Goal: Task Accomplishment & Management: Complete application form

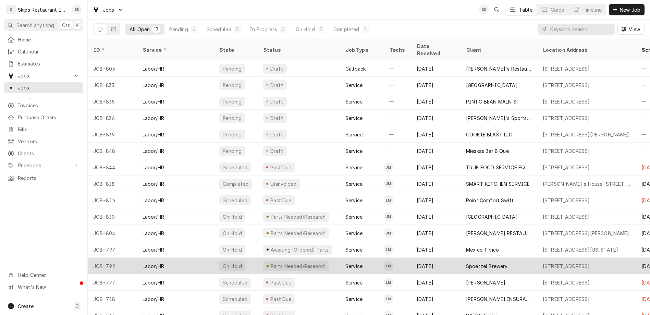
click at [549, 263] on div "1604 Houston Hwy 1604 Houston Hwy, VICTORIA, TX 77901" at bounding box center [566, 266] width 47 height 7
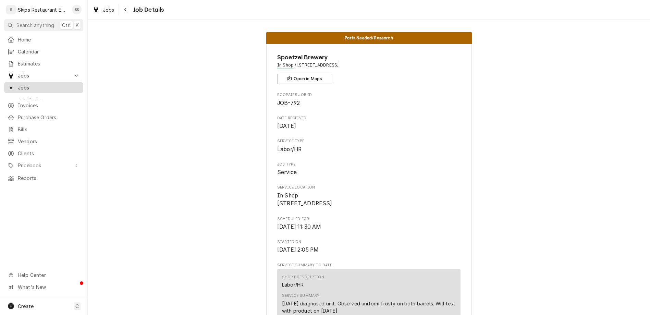
click at [18, 84] on span "Jobs" at bounding box center [49, 87] width 62 height 7
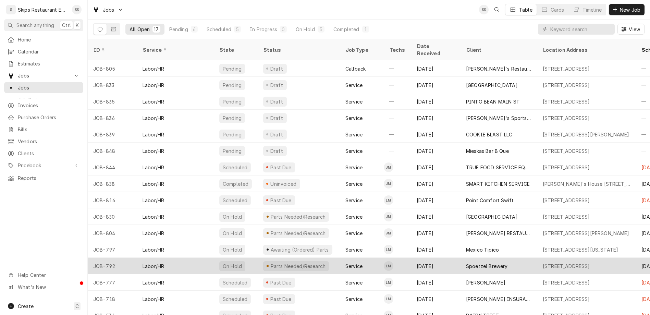
click at [466, 263] on div "Spoetzel Brewery" at bounding box center [487, 266] width 42 height 7
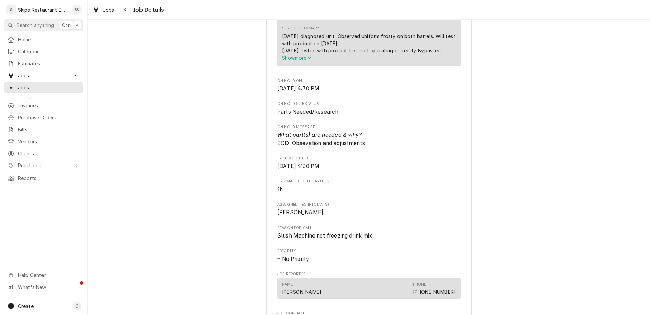
scroll to position [454, 0]
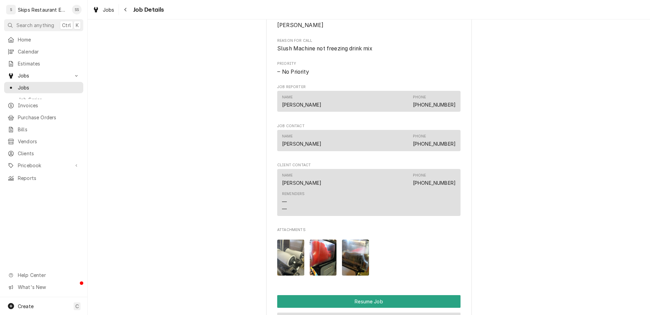
click at [343, 313] on button "Reschedule Job" at bounding box center [368, 319] width 183 height 13
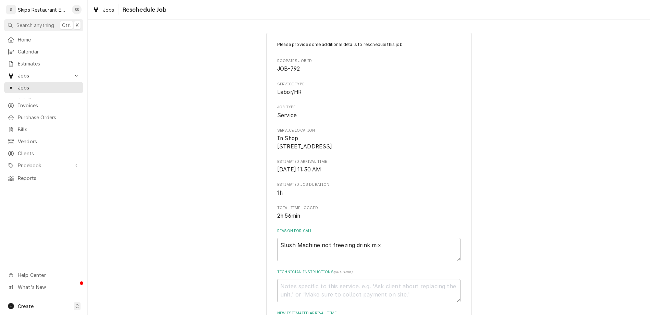
scroll to position [72, 0]
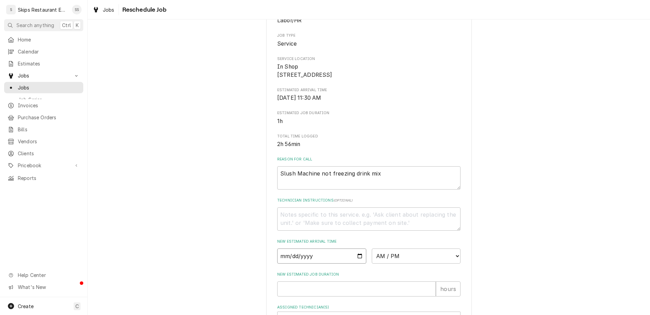
click at [348, 248] on input "Date" at bounding box center [321, 255] width 89 height 15
type input "2025-08-16"
type textarea "x"
click at [372, 248] on select "AM / PM 6:00 AM 6:15 AM 6:30 AM 6:45 AM 7:00 AM 7:15 AM 7:30 AM 7:45 AM 8:00 AM…" at bounding box center [416, 255] width 89 height 15
select select "08:30:00"
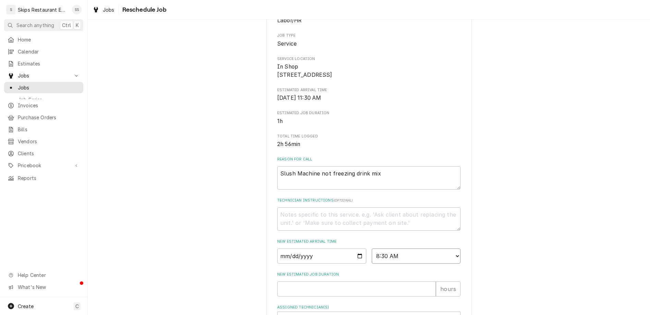
click option "8:30 AM" at bounding box center [0, 0] width 0 height 0
click at [324, 281] on input "New Estimated Job Duration" at bounding box center [356, 288] width 159 height 15
type textarea "x"
type input "1"
click at [322, 313] on div "Assigned Technician(s)" at bounding box center [362, 319] width 163 height 12
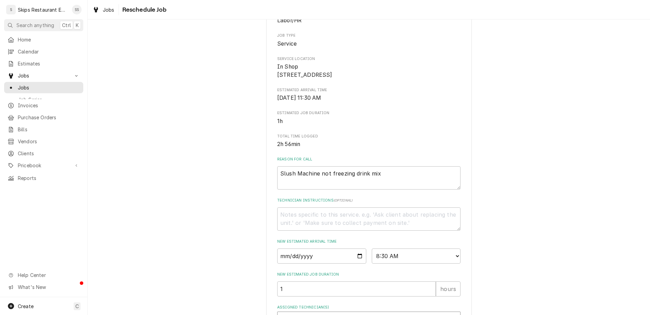
type textarea "x"
type textarea "B"
type textarea "x"
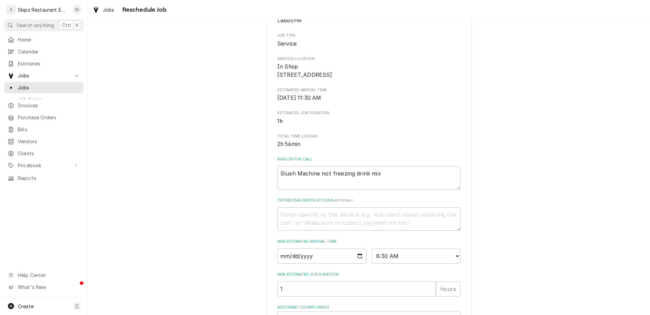
type textarea "Be"
type textarea "x"
type textarea "Bec"
type textarea "x"
type textarea "Beca"
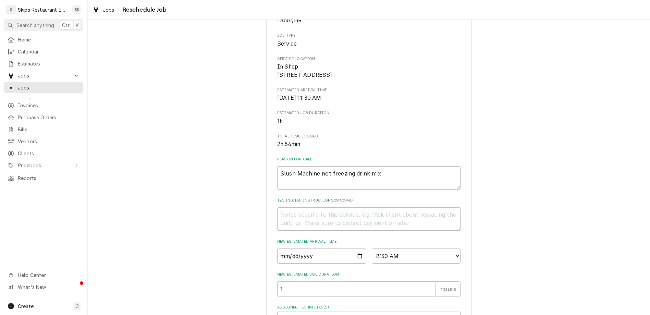
type textarea "x"
type textarea "Becau"
type textarea "x"
type textarea "Becaus"
type textarea "x"
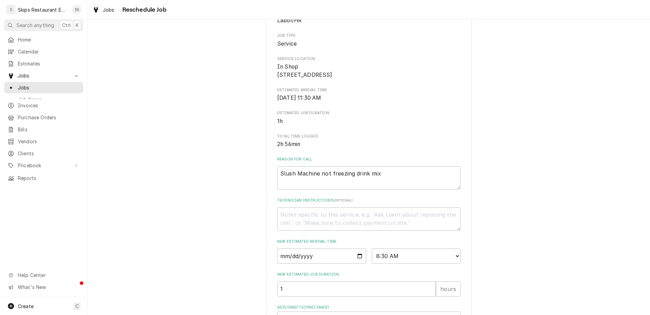
type textarea "Because"
type textarea "x"
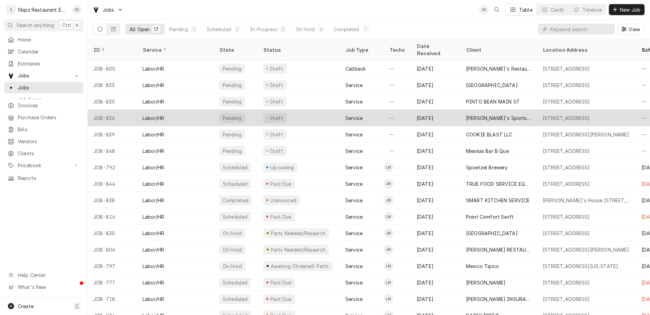
click at [466, 114] on div "[PERSON_NAME]'s Sports Bar" at bounding box center [499, 117] width 66 height 7
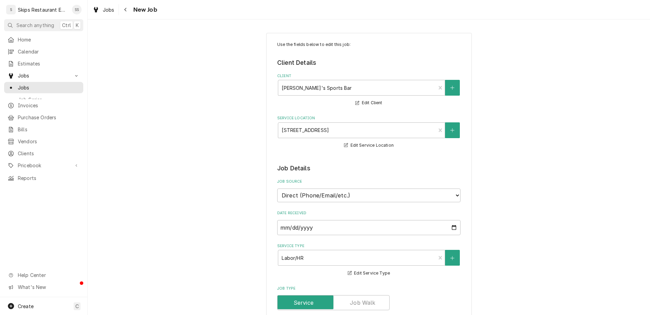
type textarea "x"
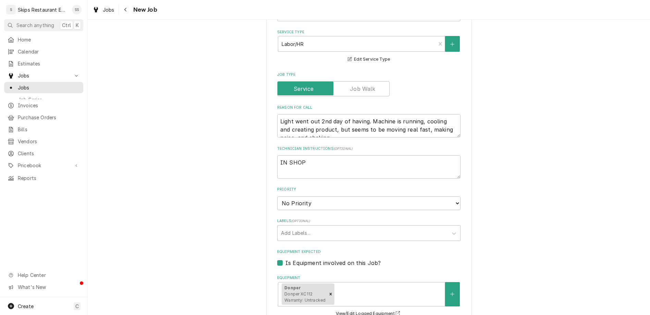
scroll to position [304, 0]
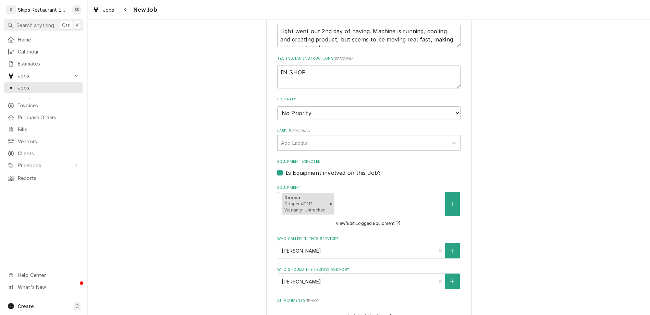
type input "2025-08-16"
type textarea "x"
select select "08:30:00"
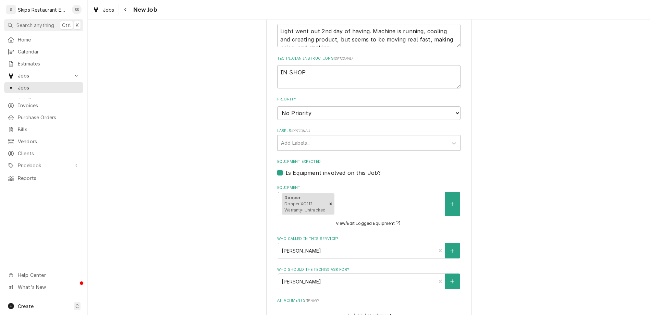
click option "8:30 AM" at bounding box center [0, 0] width 0 height 0
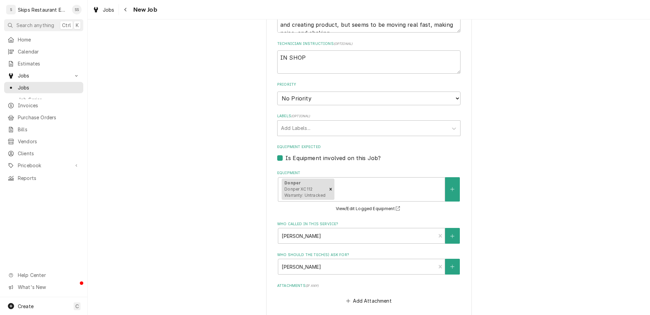
scroll to position [319, 0]
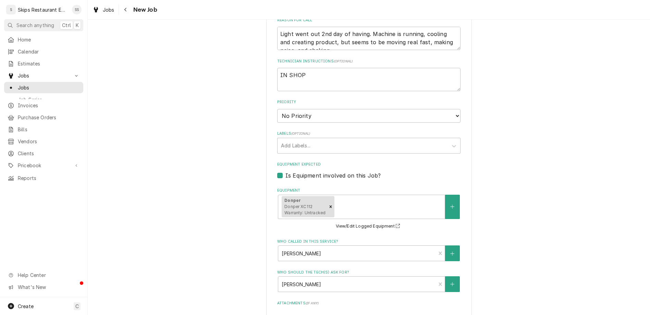
type textarea "x"
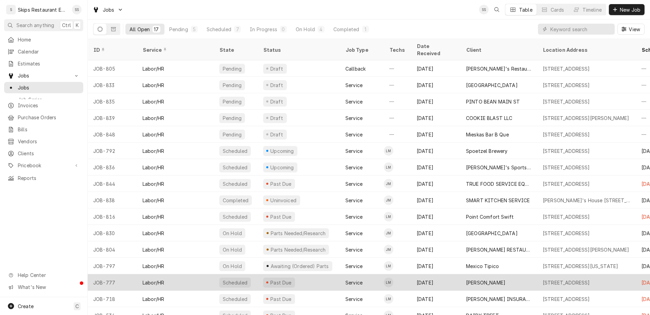
click at [461, 274] on div "[PERSON_NAME]" at bounding box center [499, 282] width 77 height 16
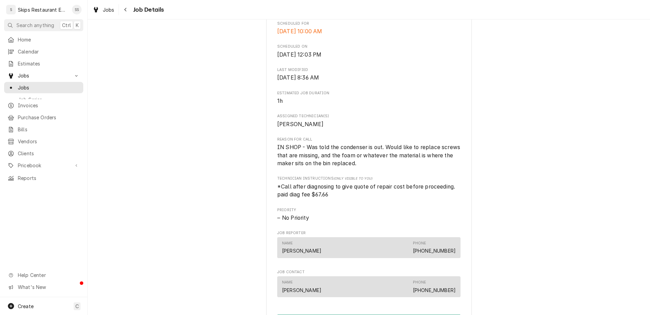
scroll to position [215, 0]
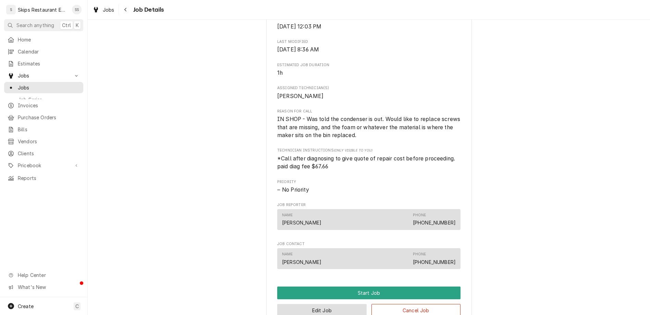
click at [323, 304] on button "Edit Job" at bounding box center [321, 310] width 89 height 13
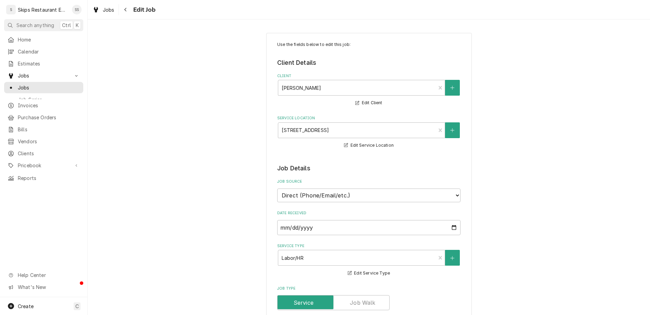
type textarea "x"
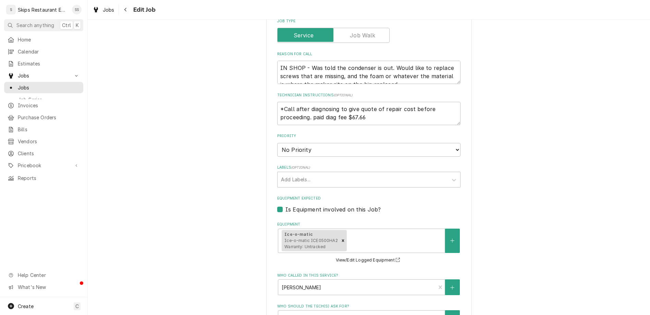
scroll to position [293, 0]
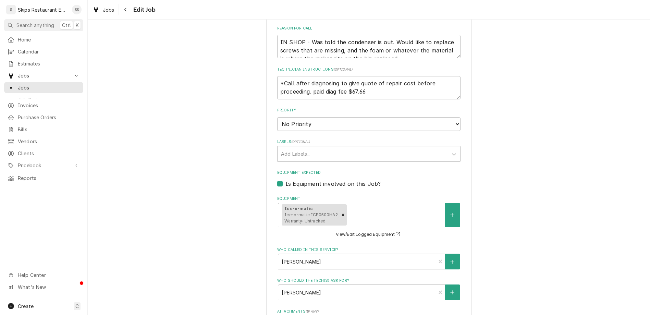
type input "[DATE]"
type textarea "x"
select select "08:30:00"
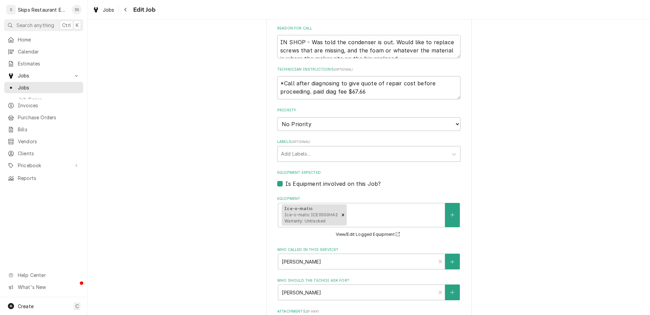
click option "8:30 AM" at bounding box center [0, 0] width 0 height 0
type textarea "x"
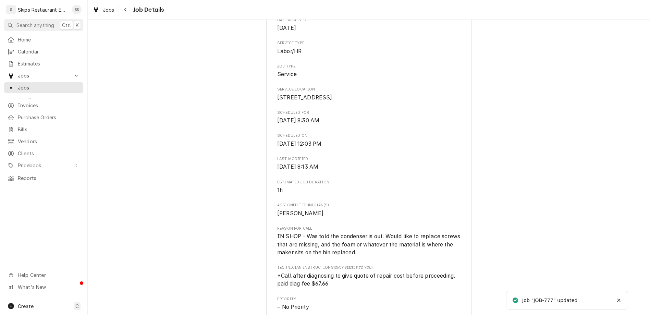
scroll to position [107, 0]
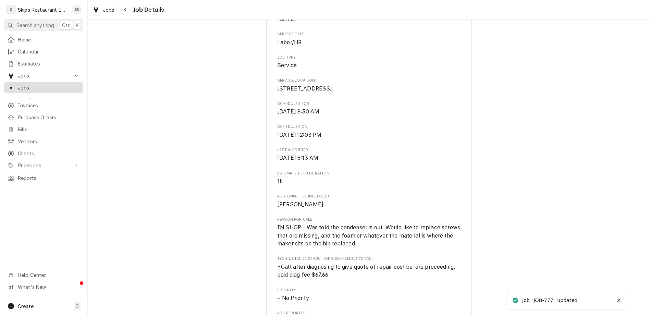
click at [18, 84] on span "Jobs" at bounding box center [49, 87] width 62 height 7
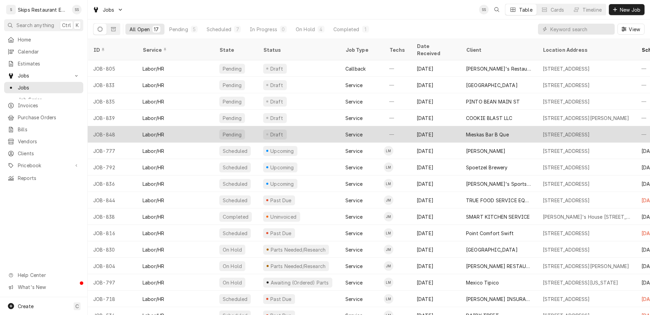
click at [466, 131] on div "Mieskas Bar B Que" at bounding box center [487, 134] width 43 height 7
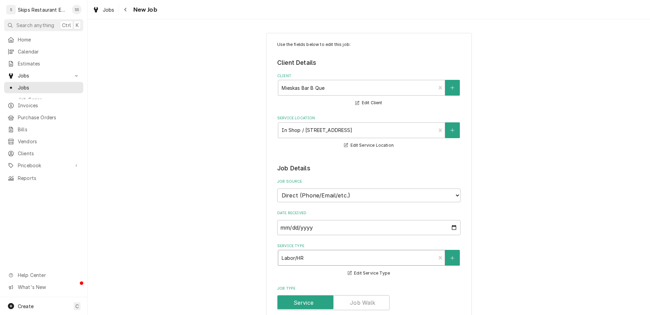
type textarea "x"
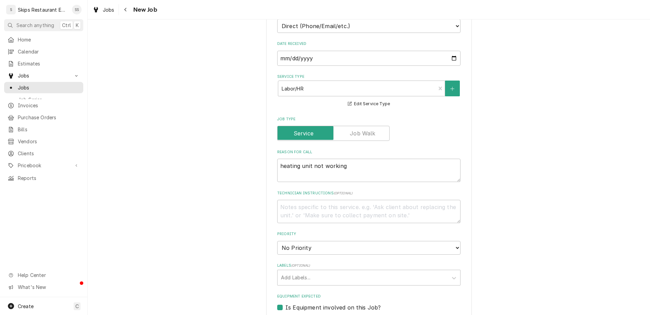
scroll to position [267, 0]
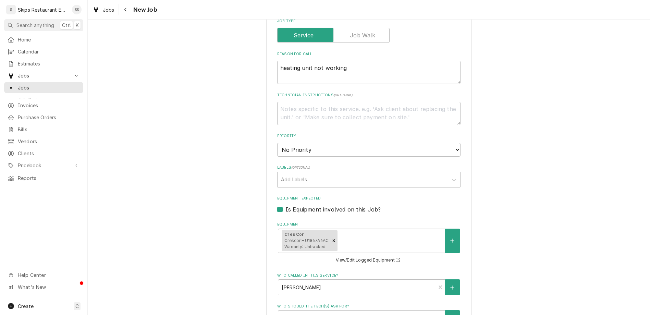
type input "2025-08-16"
type textarea "x"
select select "11:00:00"
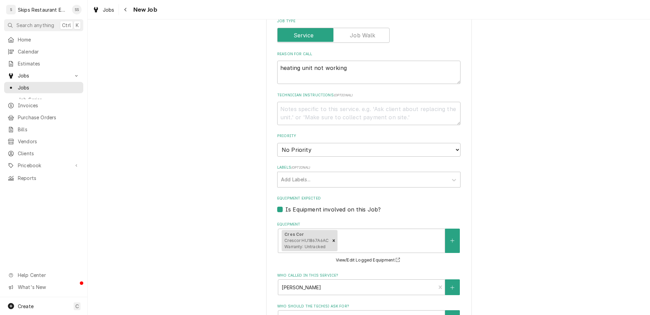
click option "11:00 AM" at bounding box center [0, 0] width 0 height 0
type textarea "x"
type input "1"
type textarea "x"
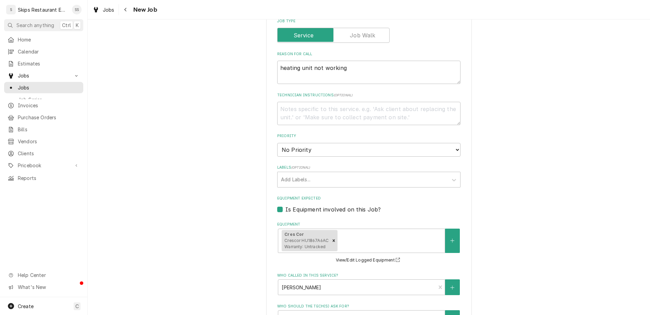
type input "1"
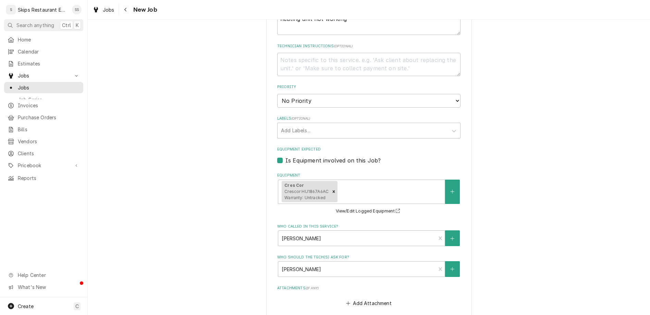
scroll to position [319, 0]
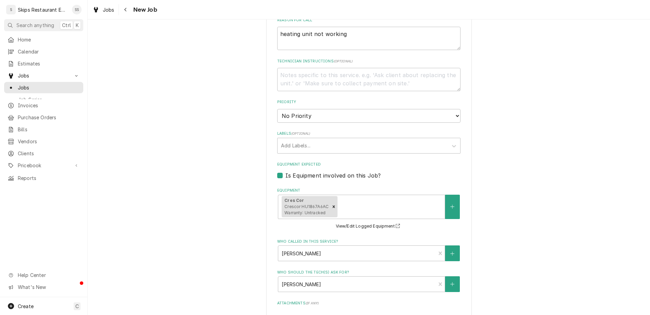
type textarea "x"
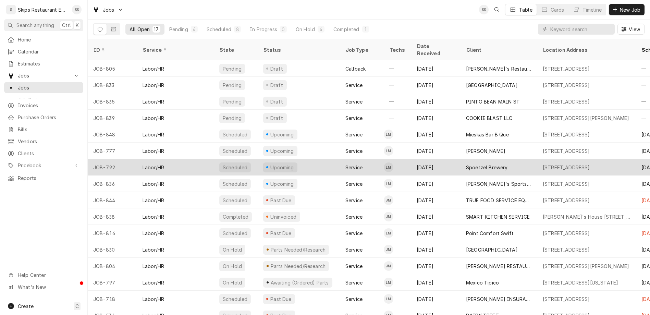
scroll to position [10, 0]
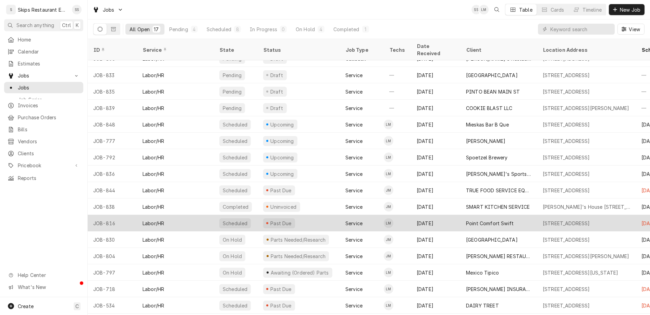
click at [466, 220] on div "Point Comfort Swift" at bounding box center [490, 223] width 48 height 7
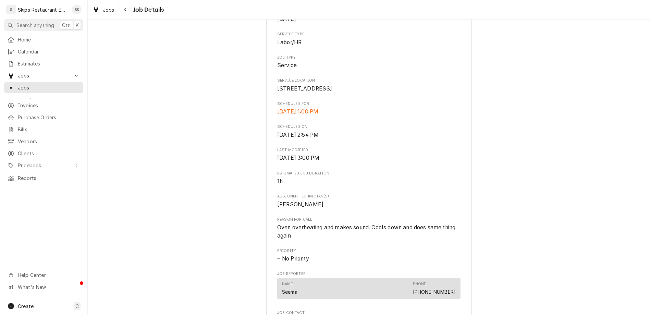
scroll to position [186, 0]
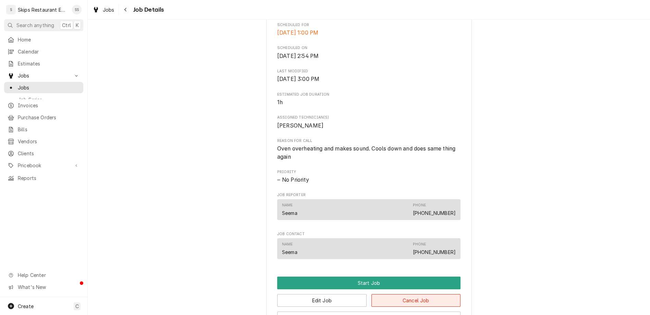
click at [386, 294] on button "Cancel Job" at bounding box center [416, 300] width 89 height 13
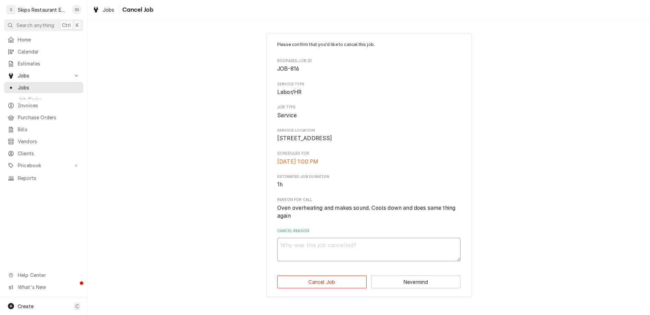
click at [320, 238] on textarea "Cancel Reason" at bounding box center [368, 249] width 183 height 23
type textarea "x"
type textarea "c"
type textarea "x"
type textarea "cus"
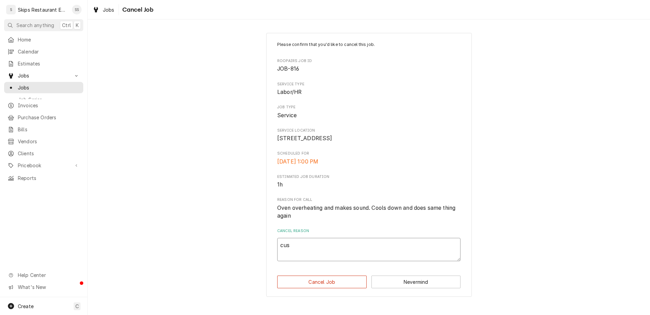
type textarea "x"
type textarea "cust"
type textarea "x"
type textarea "custo"
type textarea "x"
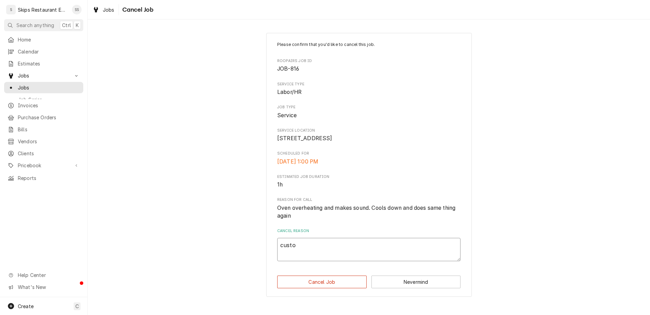
type textarea "custom"
type textarea "x"
type textarea "customer"
type textarea "x"
type textarea "customer"
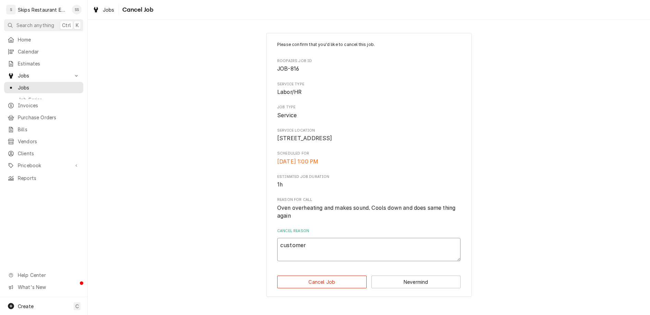
type textarea "x"
type textarea "customer d"
type textarea "x"
type textarea "customer do"
type textarea "x"
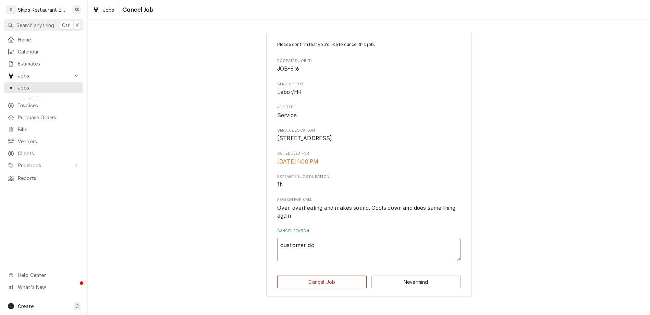
type textarea "customer doe"
type textarea "x"
type textarea "customer does"
type textarea "x"
type textarea "customer doesn"
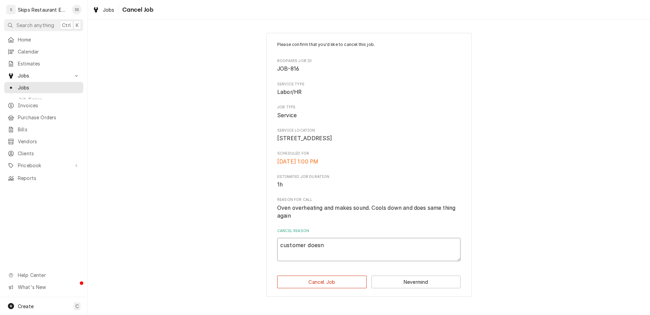
type textarea "x"
type textarea "customer doesno"
type textarea "x"
type textarea "customer doesnot"
type textarea "x"
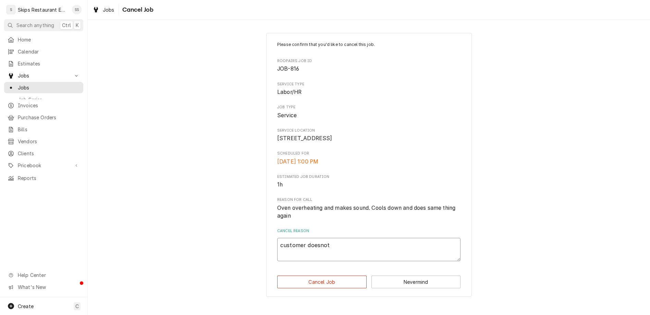
type textarea "customer doesno"
type textarea "x"
type textarea "customer doesn"
type textarea "x"
type textarea "customer doesn'"
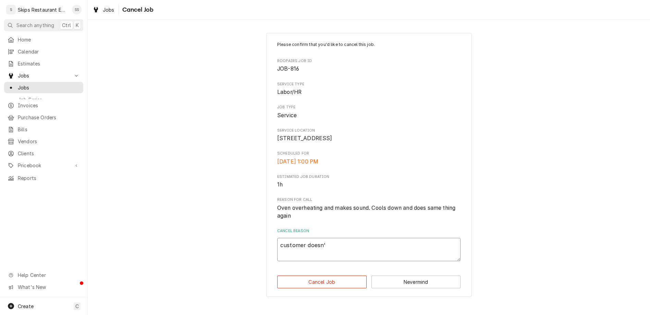
type textarea "x"
type textarea "customer doesn't"
type textarea "x"
type textarea "customer doesn't need"
type textarea "x"
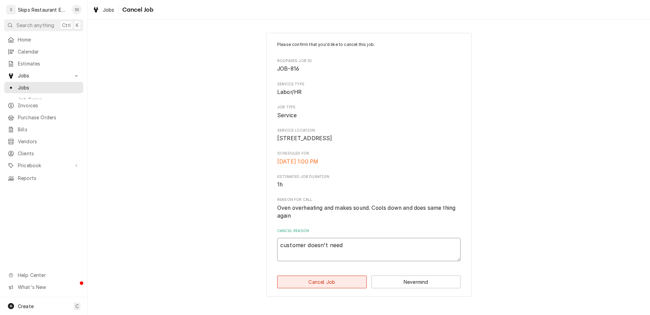
type textarea "customer doesn't need"
click at [324, 276] on button "Cancel Job" at bounding box center [321, 282] width 89 height 13
type textarea "x"
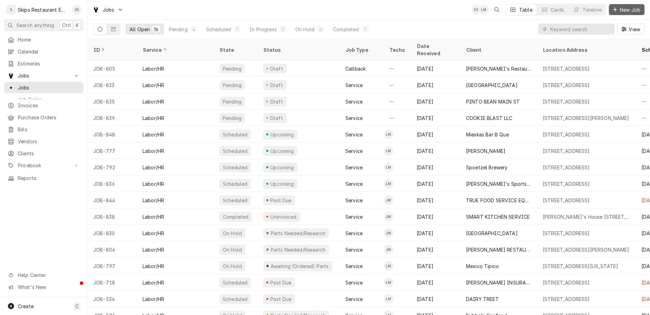
click at [630, 7] on span "New Job" at bounding box center [630, 9] width 23 height 7
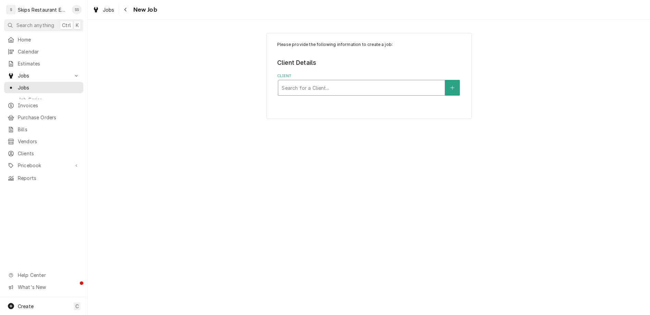
click at [309, 82] on div "Client" at bounding box center [362, 88] width 160 height 12
type input "hos"
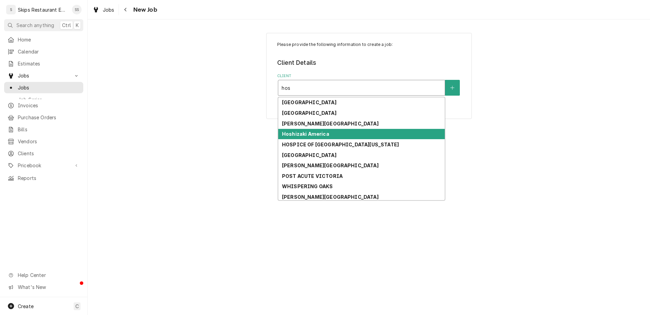
click at [302, 131] on strong "Hoshizaki America" at bounding box center [305, 134] width 47 height 6
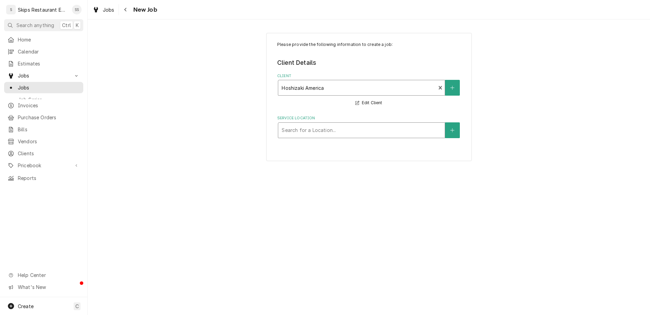
click at [389, 124] on div "Service Location" at bounding box center [362, 130] width 160 height 12
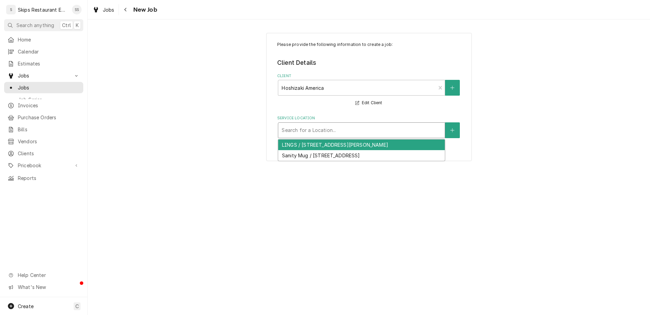
click at [346, 139] on div "LINGS / [STREET_ADDRESS][PERSON_NAME]" at bounding box center [361, 144] width 167 height 11
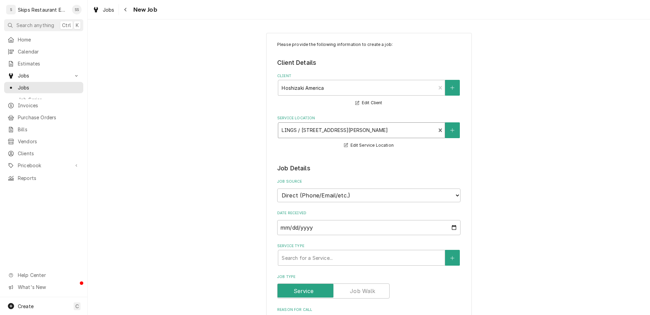
type textarea "x"
type textarea "N"
type textarea "x"
type textarea "Ne"
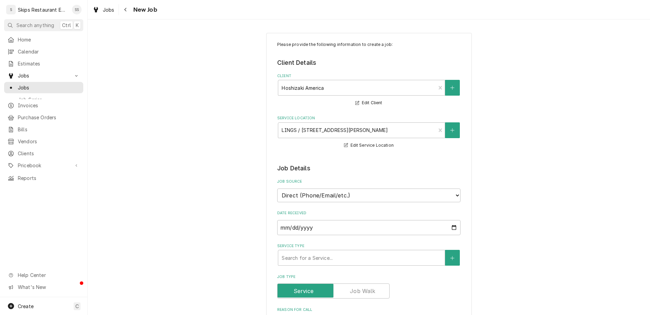
type textarea "x"
type textarea "Nee"
type textarea "x"
type textarea "Need"
type textarea "x"
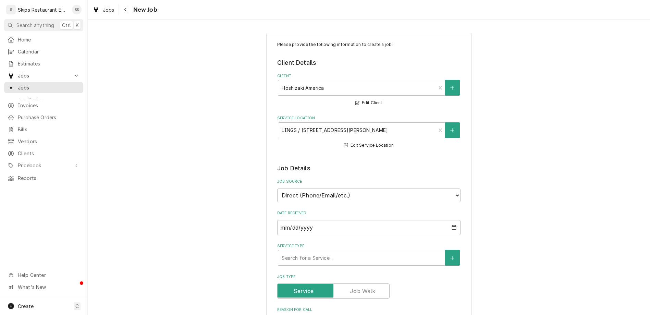
type textarea "Needs"
type textarea "x"
type textarea "Needs"
type textarea "x"
type textarea "Needs n"
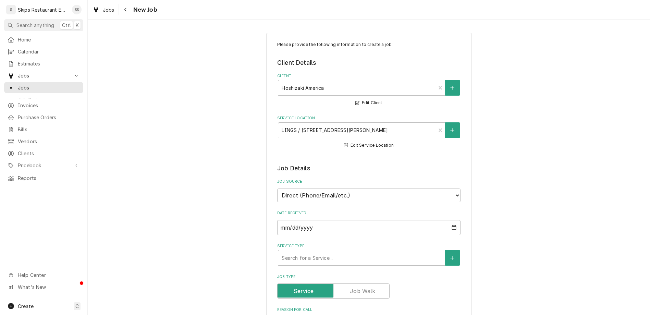
type textarea "x"
type textarea "Needs ne"
type textarea "x"
type textarea "Needs new"
type textarea "x"
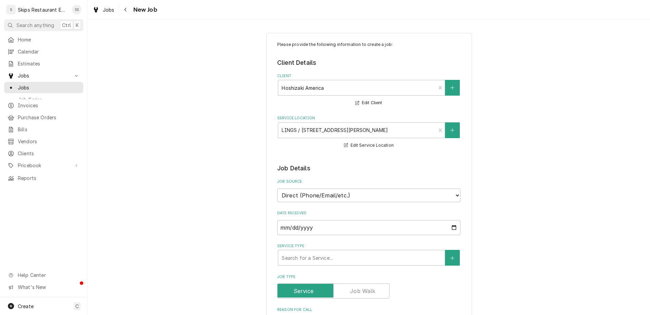
type textarea "Needs new"
type textarea "x"
type textarea "Needs new c"
type textarea "x"
type textarea "Needs new cube"
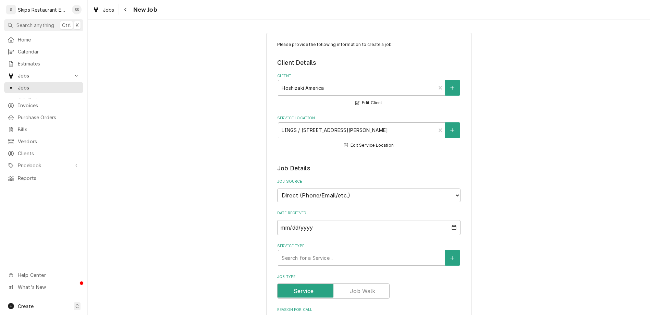
type textarea "x"
type textarea "Needs new cube"
type textarea "x"
type textarea "Needs new cube g"
type textarea "x"
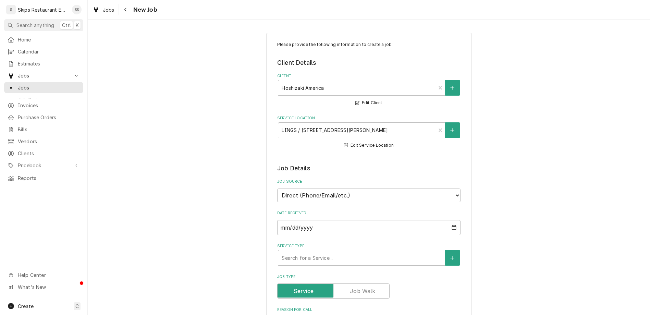
type textarea "Needs new cube gu"
type textarea "x"
type textarea "Needs new cube gui"
type textarea "x"
type textarea "Needs new cube guide"
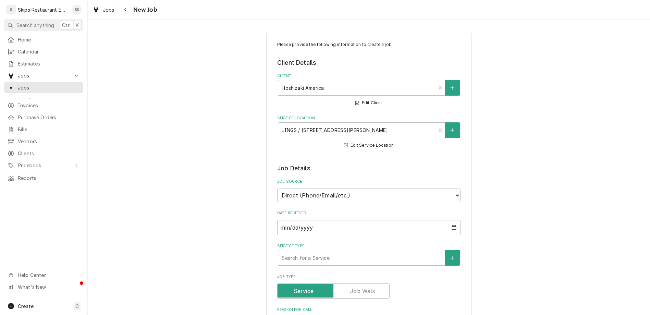
type textarea "x"
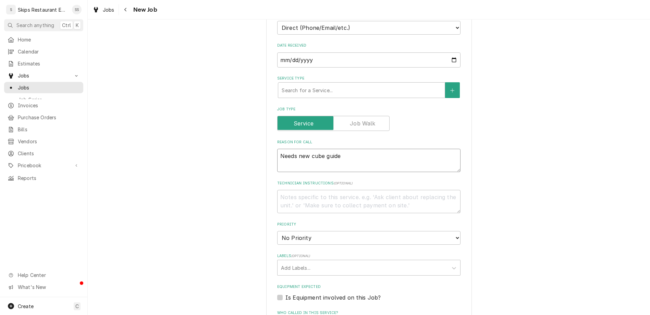
scroll to position [187, 0]
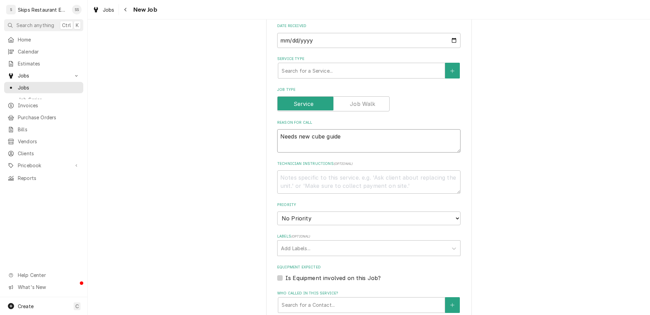
type textarea "Needs new cube guide"
click at [288, 274] on label "Is Equipment involved on this Job?" at bounding box center [332, 278] width 95 height 8
click at [288, 274] on input "Equipment Expected" at bounding box center [376, 281] width 183 height 15
checkbox input "true"
click at [309, 299] on div "Equipment" at bounding box center [362, 305] width 160 height 12
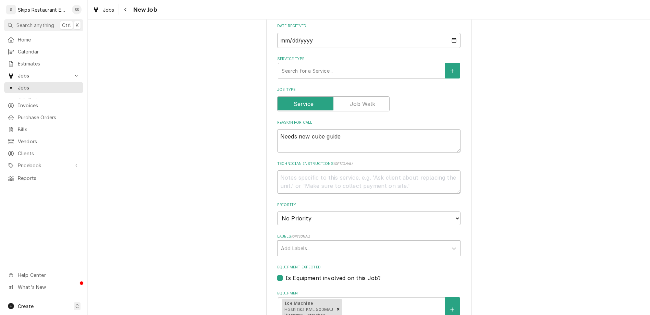
type textarea "x"
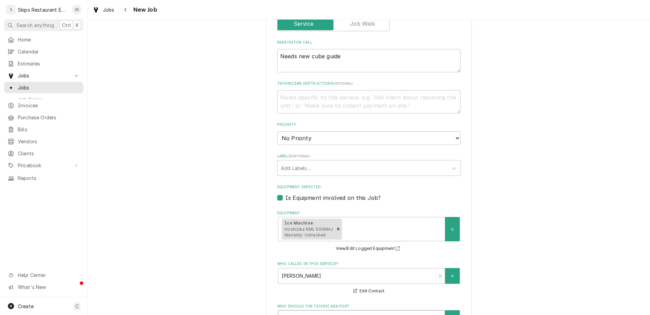
scroll to position [300, 0]
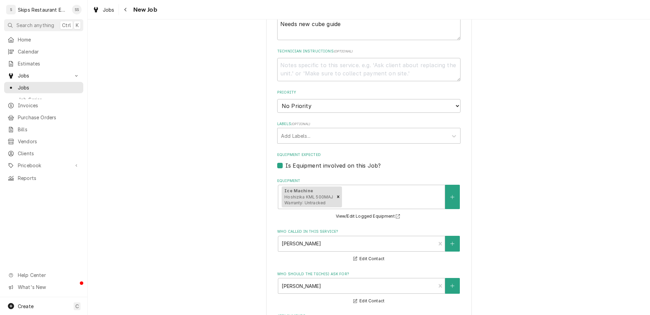
type input "[DATE]"
type textarea "x"
select select "11:00:00"
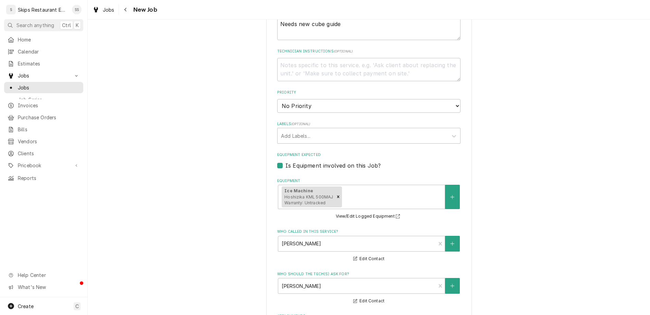
click option "11:00 AM" at bounding box center [0, 0] width 0 height 0
type textarea "x"
type input "1"
type textarea "x"
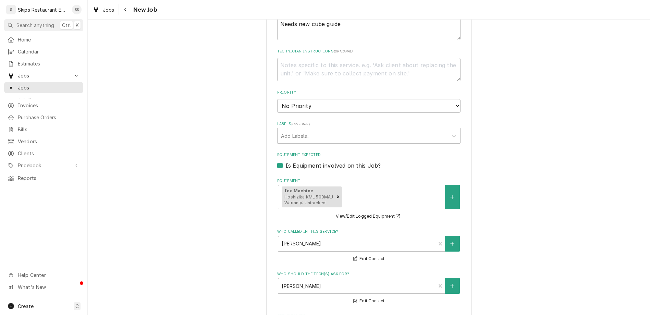
type input "1"
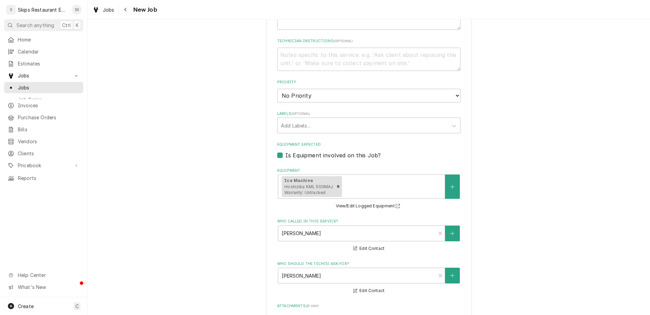
scroll to position [170, 0]
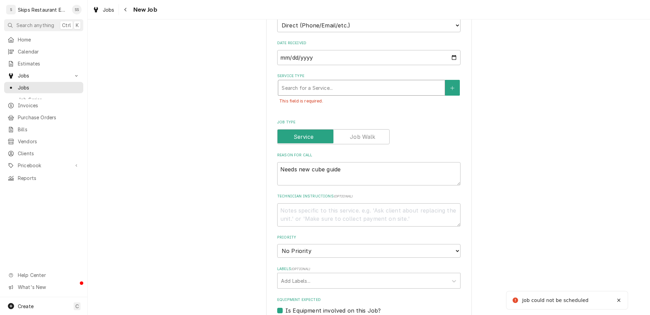
click at [316, 82] on div "Service Type" at bounding box center [362, 88] width 160 height 12
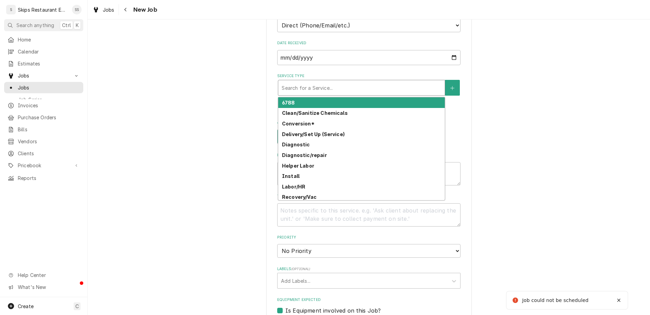
type textarea "x"
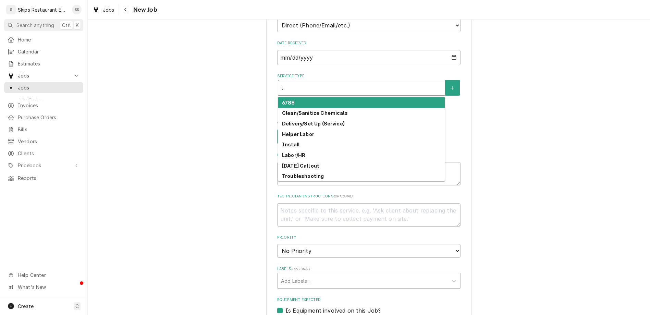
type input "la"
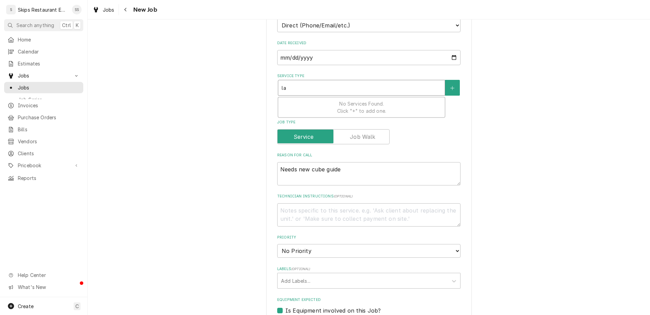
type textarea "x"
type input "lab"
type textarea "x"
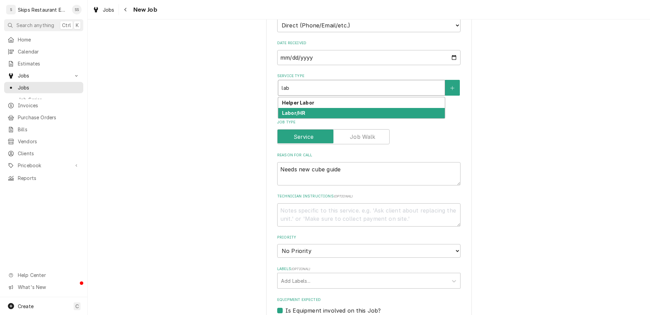
click at [305, 110] on strong "Labor/HR" at bounding box center [293, 113] width 23 height 6
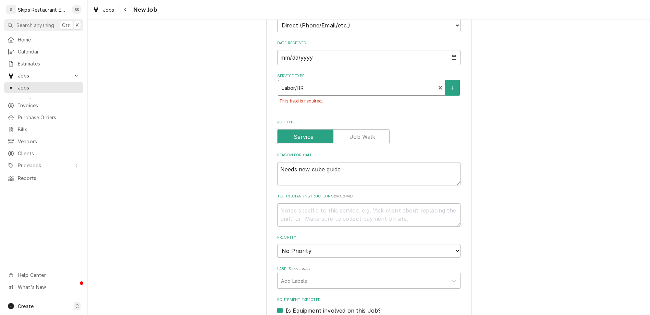
type textarea "x"
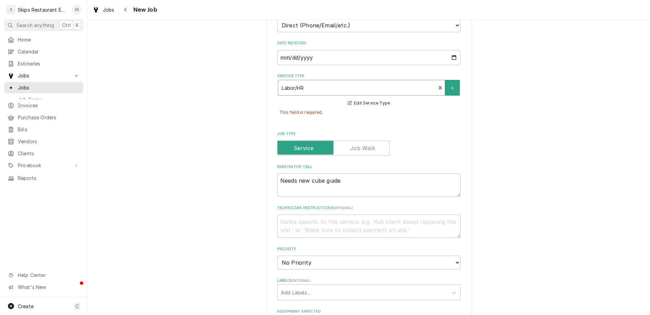
scroll to position [335, 0]
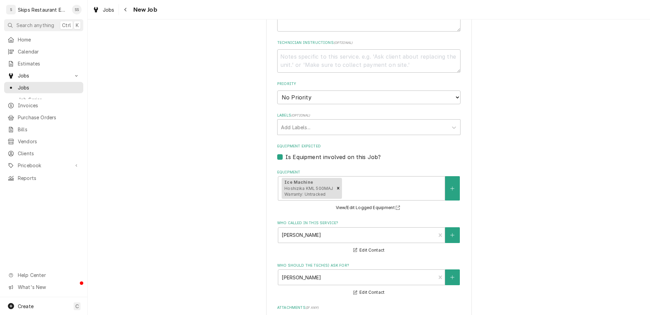
type input "1"
type textarea "x"
type input "1"
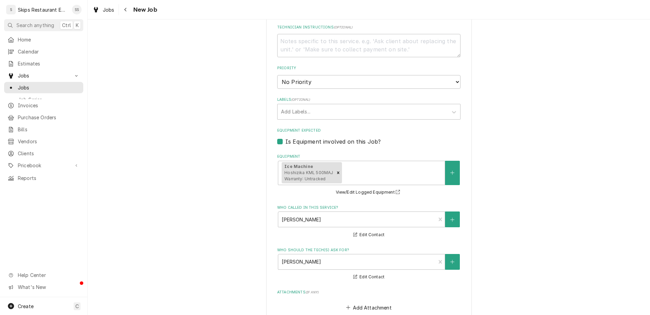
scroll to position [318, 0]
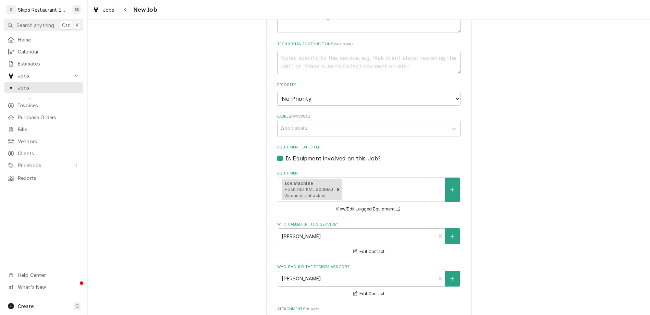
type textarea "x"
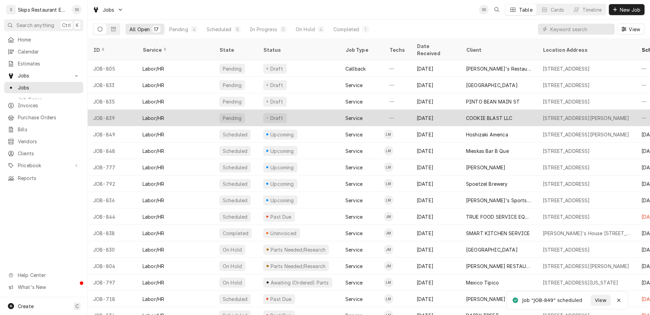
click at [469, 110] on div "COOKIE BLAST LLC" at bounding box center [499, 118] width 77 height 16
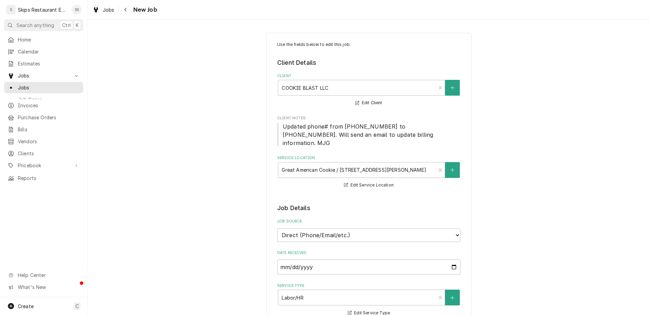
type textarea "x"
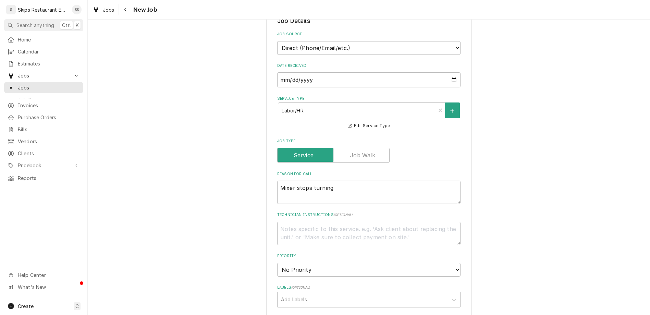
scroll to position [267, 0]
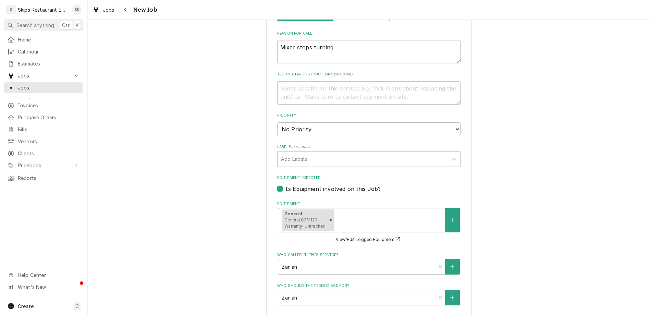
type input "[DATE]"
type textarea "x"
select select "11:30:00"
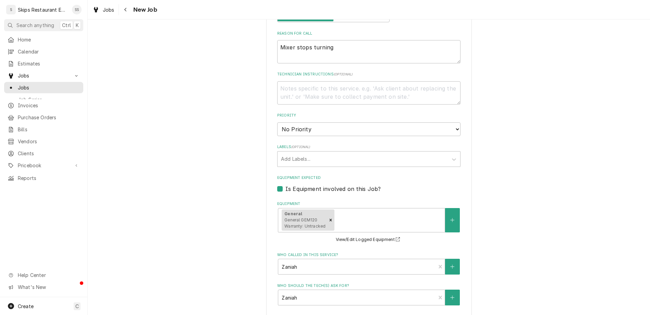
click option "11:30 AM" at bounding box center [0, 0] width 0 height 0
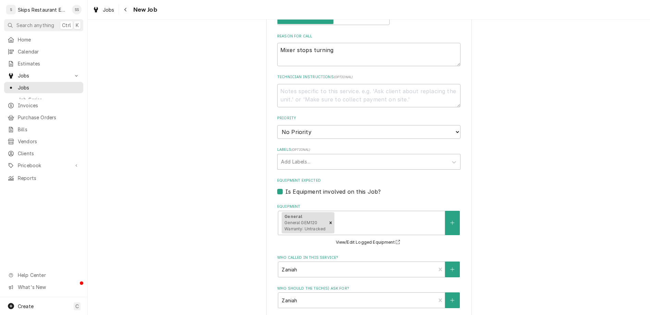
type textarea "x"
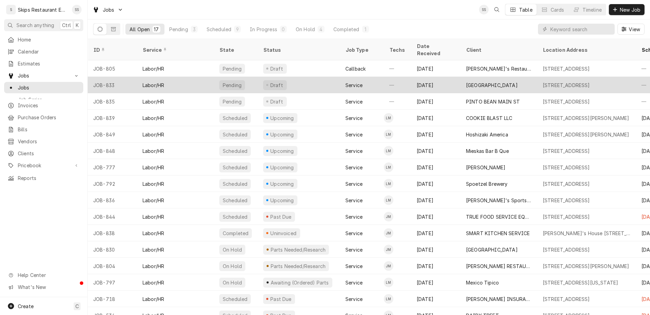
click at [485, 77] on div "[GEOGRAPHIC_DATA]" at bounding box center [499, 85] width 77 height 16
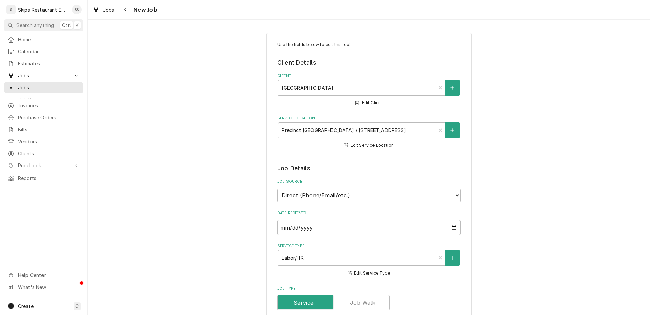
type textarea "x"
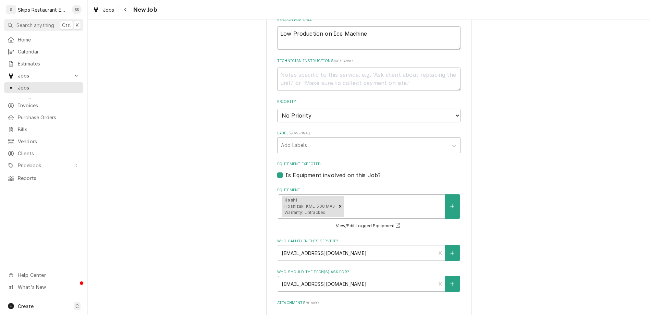
scroll to position [304, 0]
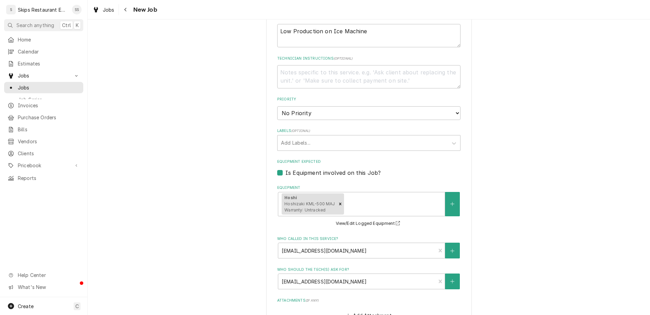
type input "[DATE]"
type textarea "x"
select select "14:00:00"
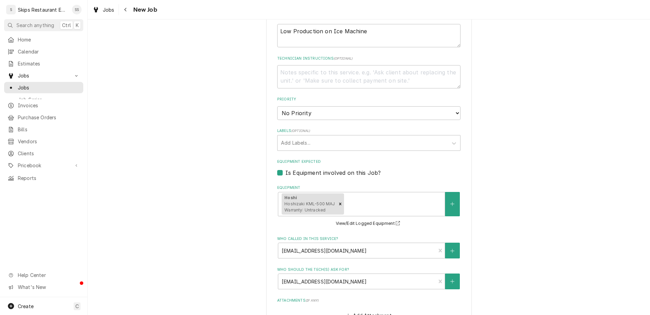
click option "2:00 PM" at bounding box center [0, 0] width 0 height 0
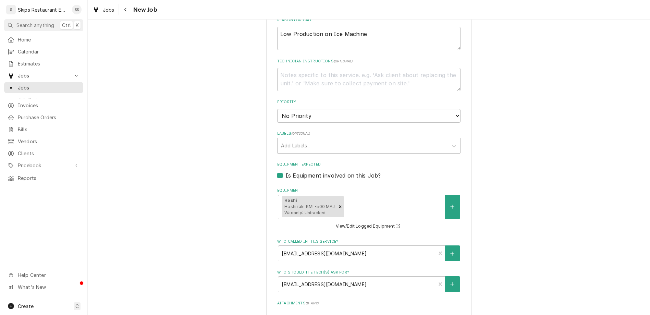
type textarea "x"
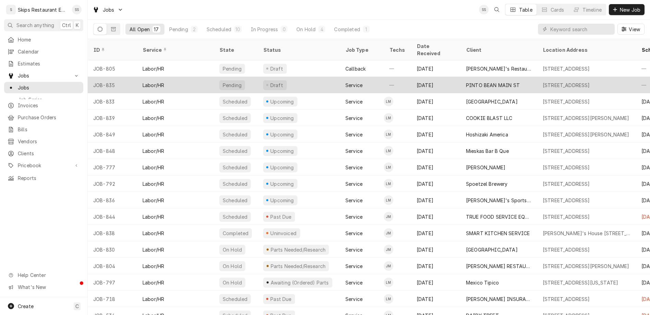
click at [466, 82] on div "PINTO BEAN MAIN ST" at bounding box center [493, 85] width 54 height 7
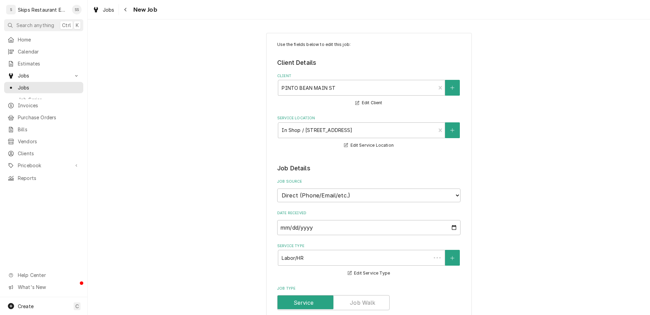
type textarea "x"
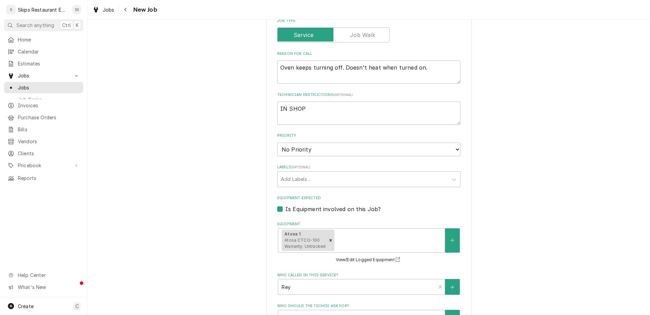
scroll to position [304, 0]
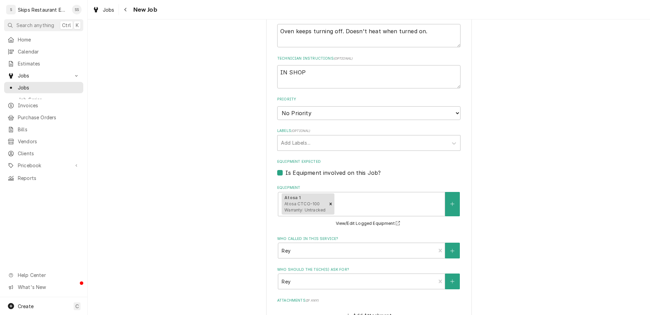
type input "2025-08-16"
type textarea "x"
select select "08:30:00"
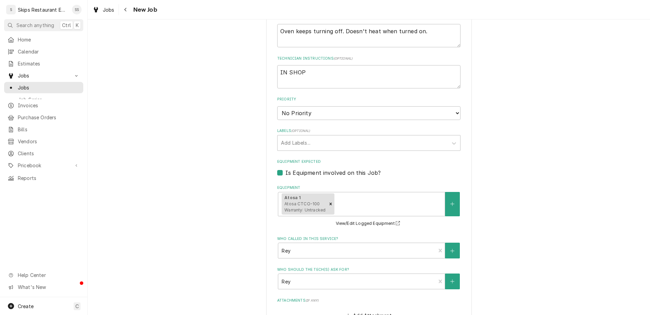
click option "8:30 AM" at bounding box center [0, 0] width 0 height 0
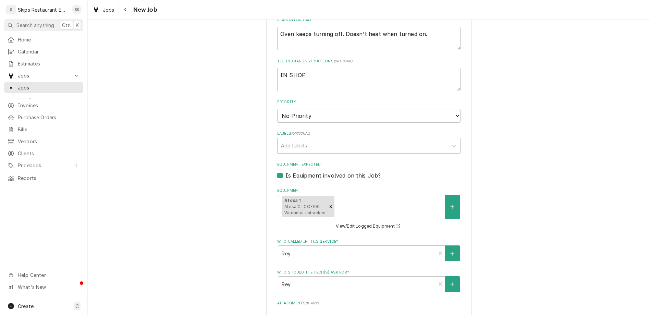
type textarea "x"
